Goal: Information Seeking & Learning: Find specific fact

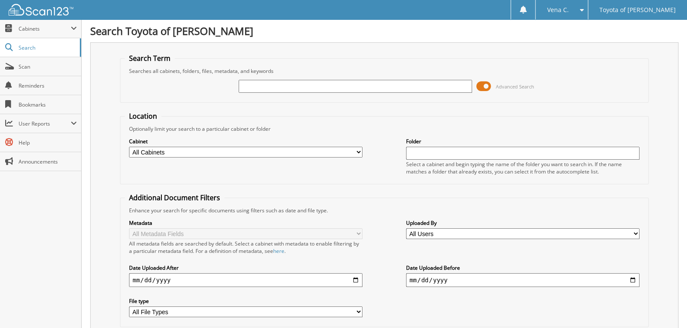
click at [260, 85] on input "text" at bounding box center [355, 86] width 233 height 13
type input "c"
type input "C"
click at [256, 158] on div "Cabinet All Cabinets 2023 ACH FUNDING 2023 DAILY SUMMARIES 2023 FLOORPLAN 2024 …" at bounding box center [384, 155] width 519 height 47
click at [249, 151] on select "All Cabinets 2023 ACH FUNDING 2023 DAILY SUMMARIES 2023 FLOORPLAN 2024 ACH FUND…" at bounding box center [245, 152] width 233 height 11
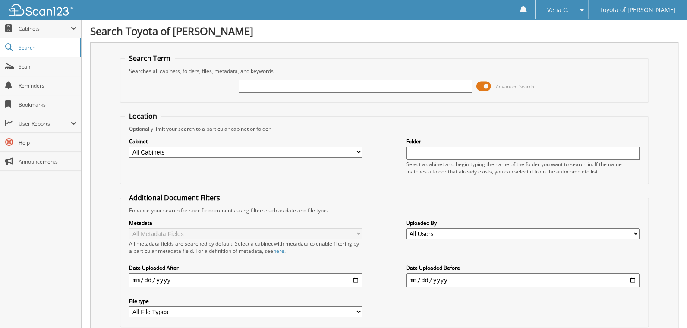
select select "30737"
click at [129, 147] on select "All Cabinets 2023 ACH FUNDING 2023 DAILY SUMMARIES 2023 FLOORPLAN 2024 ACH FUND…" at bounding box center [245, 152] width 233 height 11
click at [261, 85] on input "text" at bounding box center [355, 86] width 233 height 13
type input "2000 AVALON"
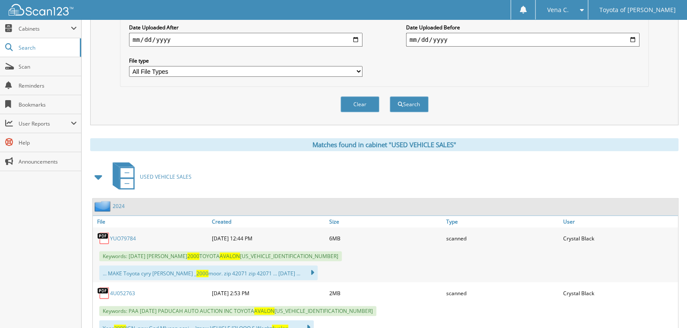
scroll to position [302, 0]
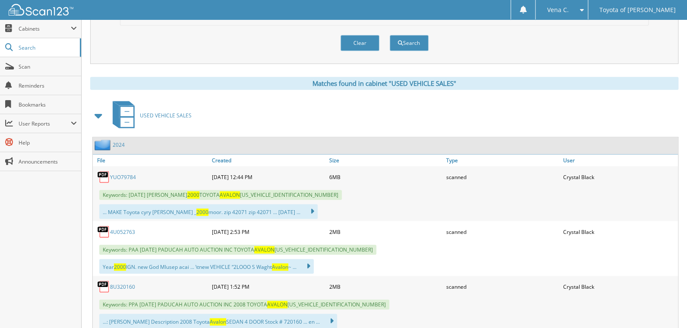
click at [18, 234] on div "Close Cabinets My Company Email Addresses Search Scan" at bounding box center [41, 173] width 82 height 308
click at [123, 173] on link "YUO79784" at bounding box center [123, 176] width 26 height 7
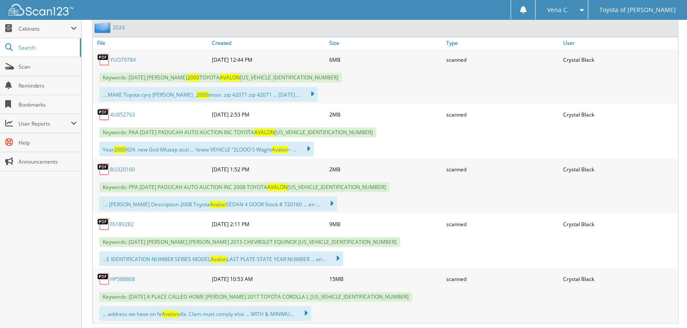
scroll to position [475, 0]
